Goal: Information Seeking & Learning: Understand process/instructions

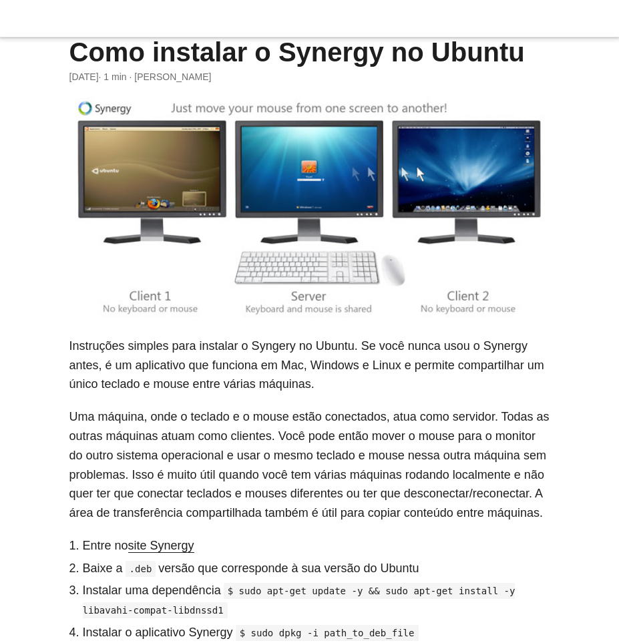
scroll to position [369, 0]
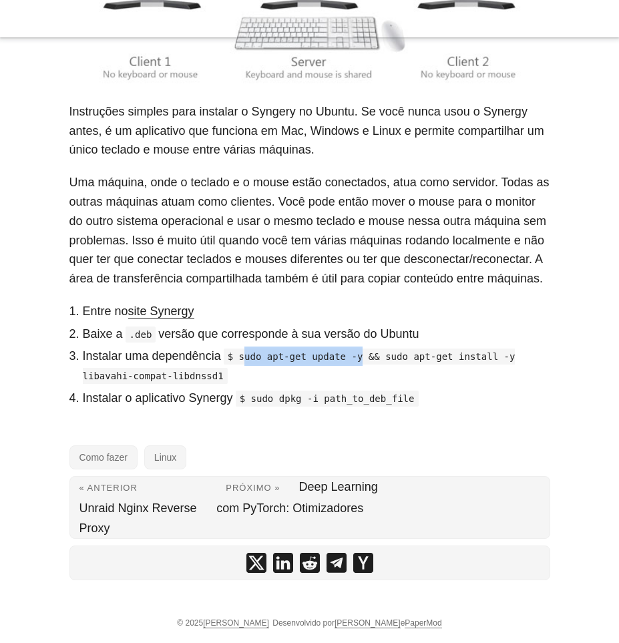
drag, startPoint x: 178, startPoint y: 278, endPoint x: 282, endPoint y: 278, distance: 104.1
click at [282, 348] on code "$ sudo apt-get update -y && sudo apt-get install -y libavahi-compat-libdnssd1" at bounding box center [299, 365] width 433 height 35
copy code "udo apt-get update -y"
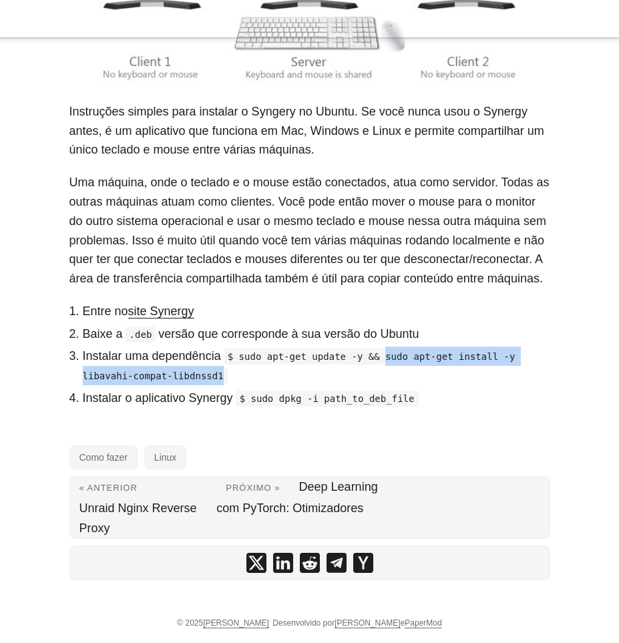
drag, startPoint x: 302, startPoint y: 280, endPoint x: 540, endPoint y: 278, distance: 237.7
click at [540, 346] on li "Instalar uma dependência $ sudo apt-get update -y && sudo apt-get install -y li…" at bounding box center [316, 365] width 467 height 39
copy code "sudo apt-get install -y libavahi-compat-libdnssd1"
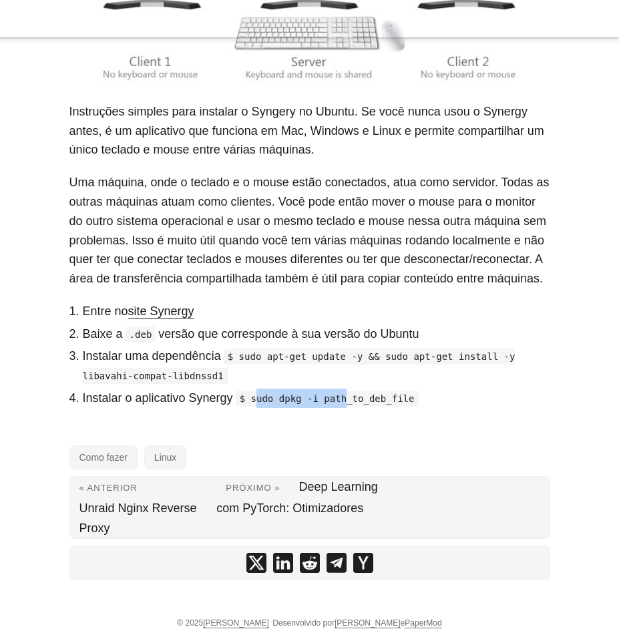
drag, startPoint x: 192, startPoint y: 294, endPoint x: 270, endPoint y: 299, distance: 78.9
click at [270, 389] on li "Instalar o aplicativo Synergy $ sudo dpkg -i path_to_deb_file" at bounding box center [316, 398] width 467 height 19
click at [236, 391] on code "$ sudo dpkg -i path_to_deb_file" at bounding box center [327, 399] width 183 height 16
drag, startPoint x: 192, startPoint y: 296, endPoint x: 212, endPoint y: 296, distance: 20.0
click at [236, 391] on code "$ sudo dpkg -i path_to_deb_file" at bounding box center [327, 399] width 183 height 16
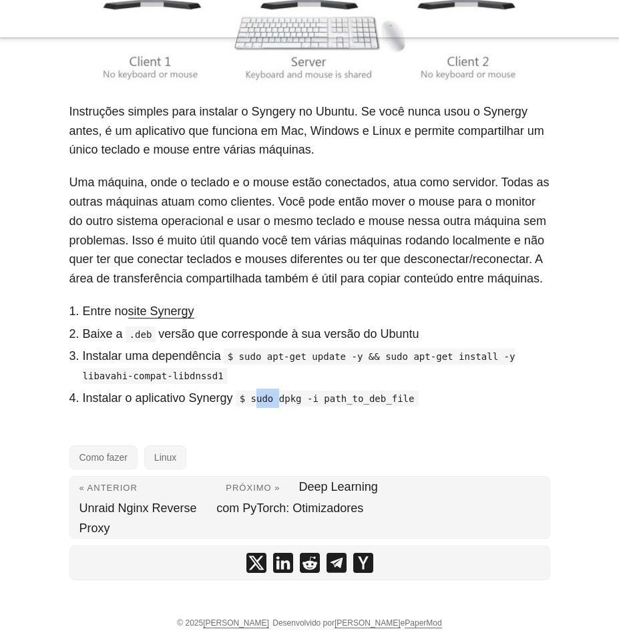
click at [236, 391] on code "$ sudo dpkg -i path_to_deb_file" at bounding box center [327, 399] width 183 height 16
drag, startPoint x: 187, startPoint y: 298, endPoint x: 335, endPoint y: 296, distance: 148.2
click at [335, 389] on li "Instalar o aplicativo Synergy $ sudo dpkg -i path_to_deb_file" at bounding box center [316, 398] width 467 height 19
copy code "sudo dpkg -i path_to_deb_file"
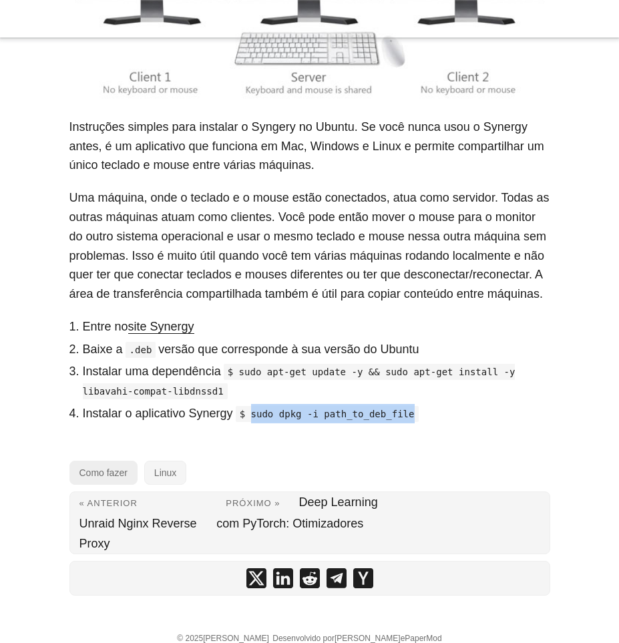
click at [79, 467] on font "Como fazer" at bounding box center [103, 472] width 48 height 11
click at [154, 467] on font "Linux" at bounding box center [165, 472] width 22 height 11
